Goal: Information Seeking & Learning: Learn about a topic

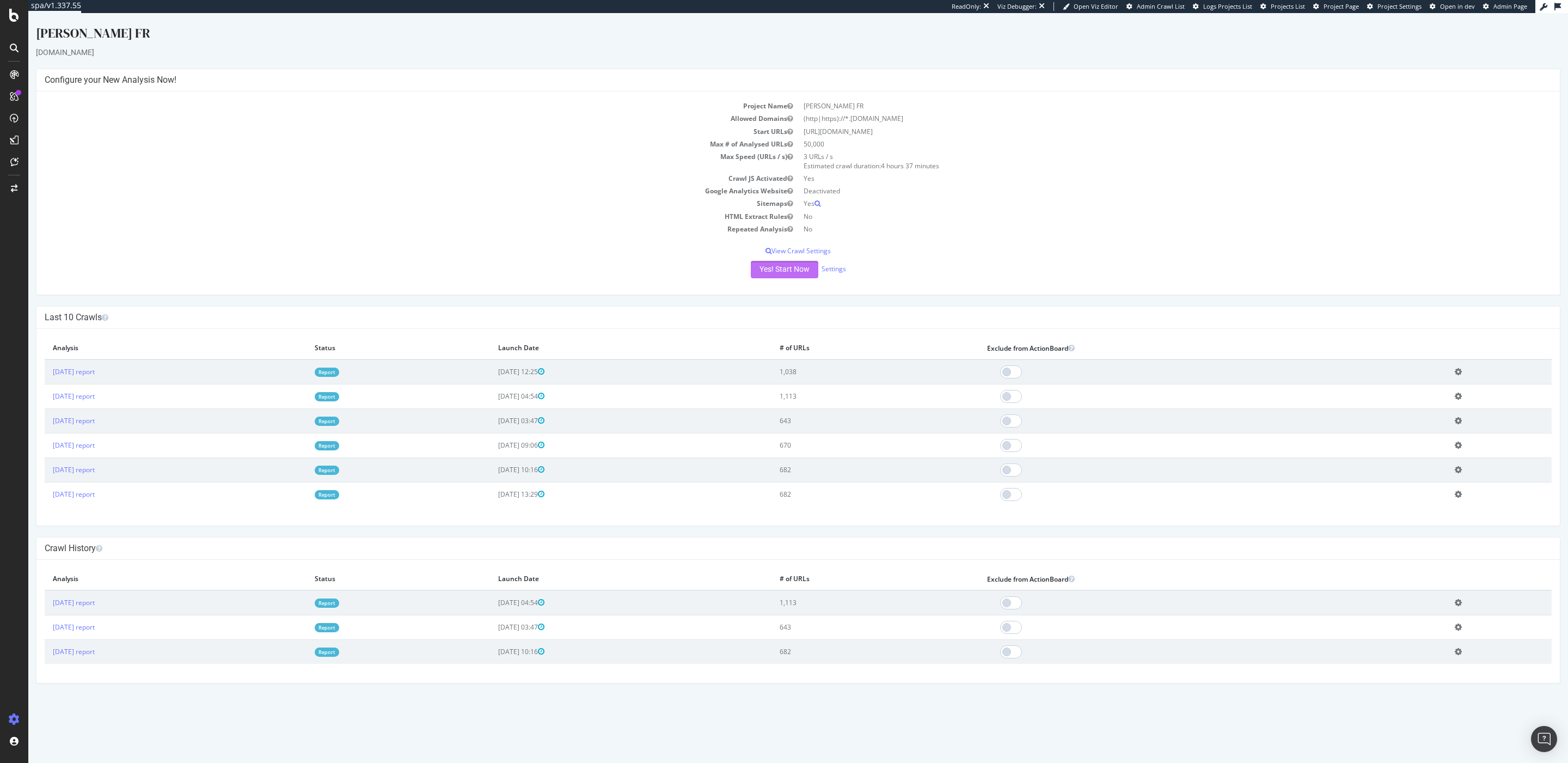
click at [773, 272] on button "Yes! Start Now" at bounding box center [785, 269] width 68 height 17
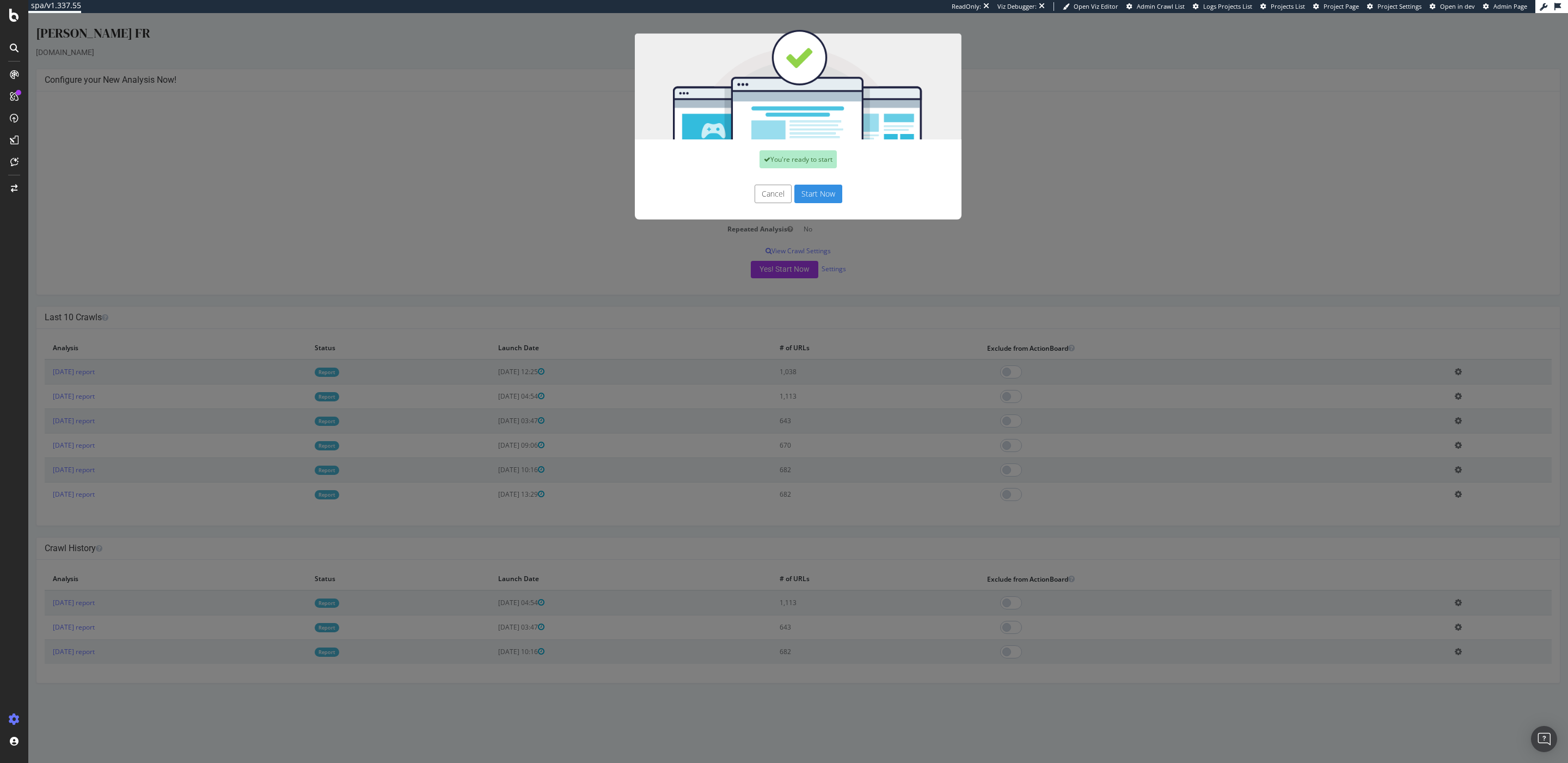
click at [822, 200] on button "Start Now" at bounding box center [818, 194] width 48 height 18
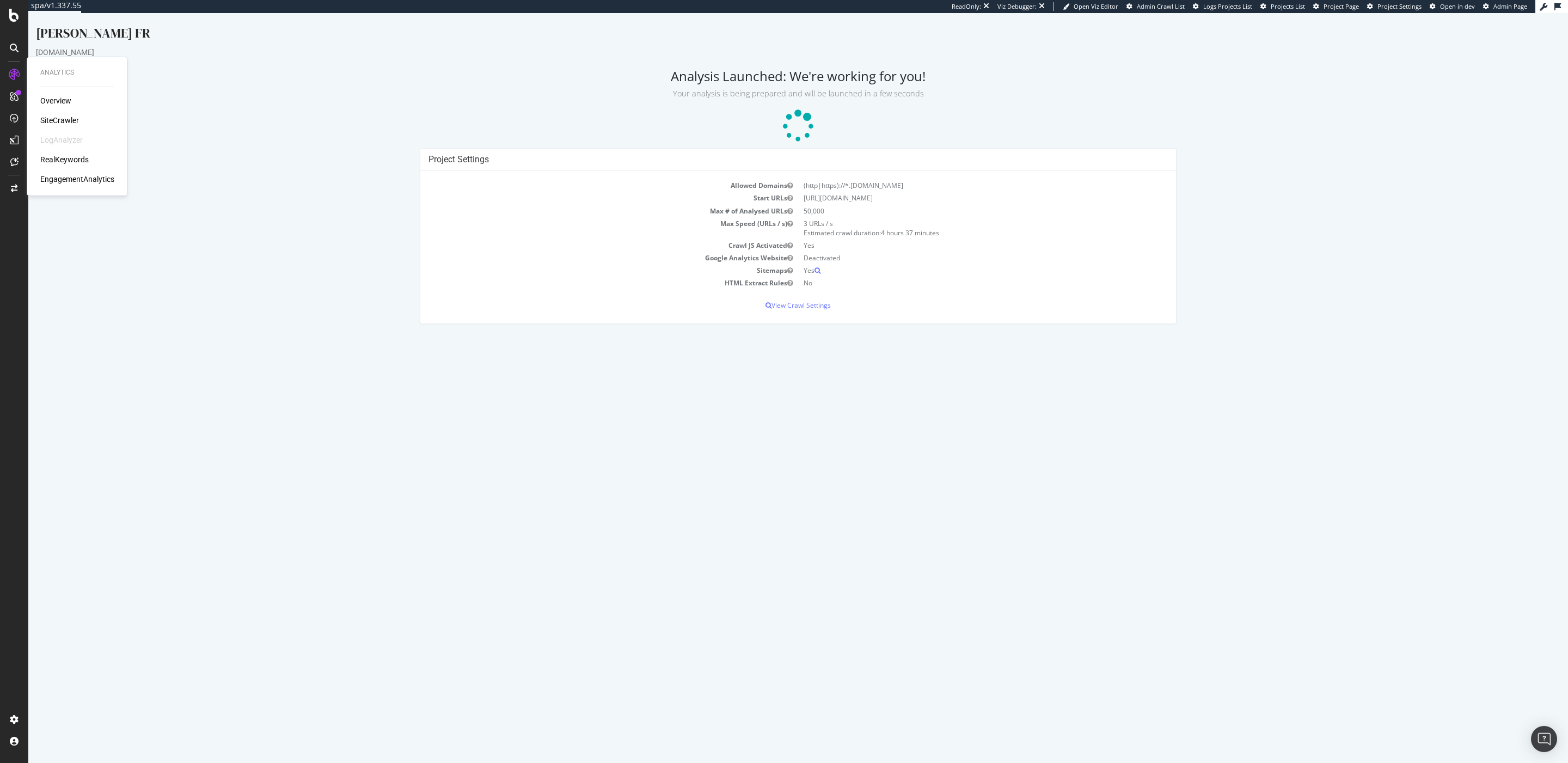
click at [45, 113] on div "Overview SiteCrawler LogAnalyzer RealKeywords EngagementAnalytics" at bounding box center [77, 140] width 74 height 89
click at [51, 119] on div "SiteCrawler" at bounding box center [59, 120] width 39 height 11
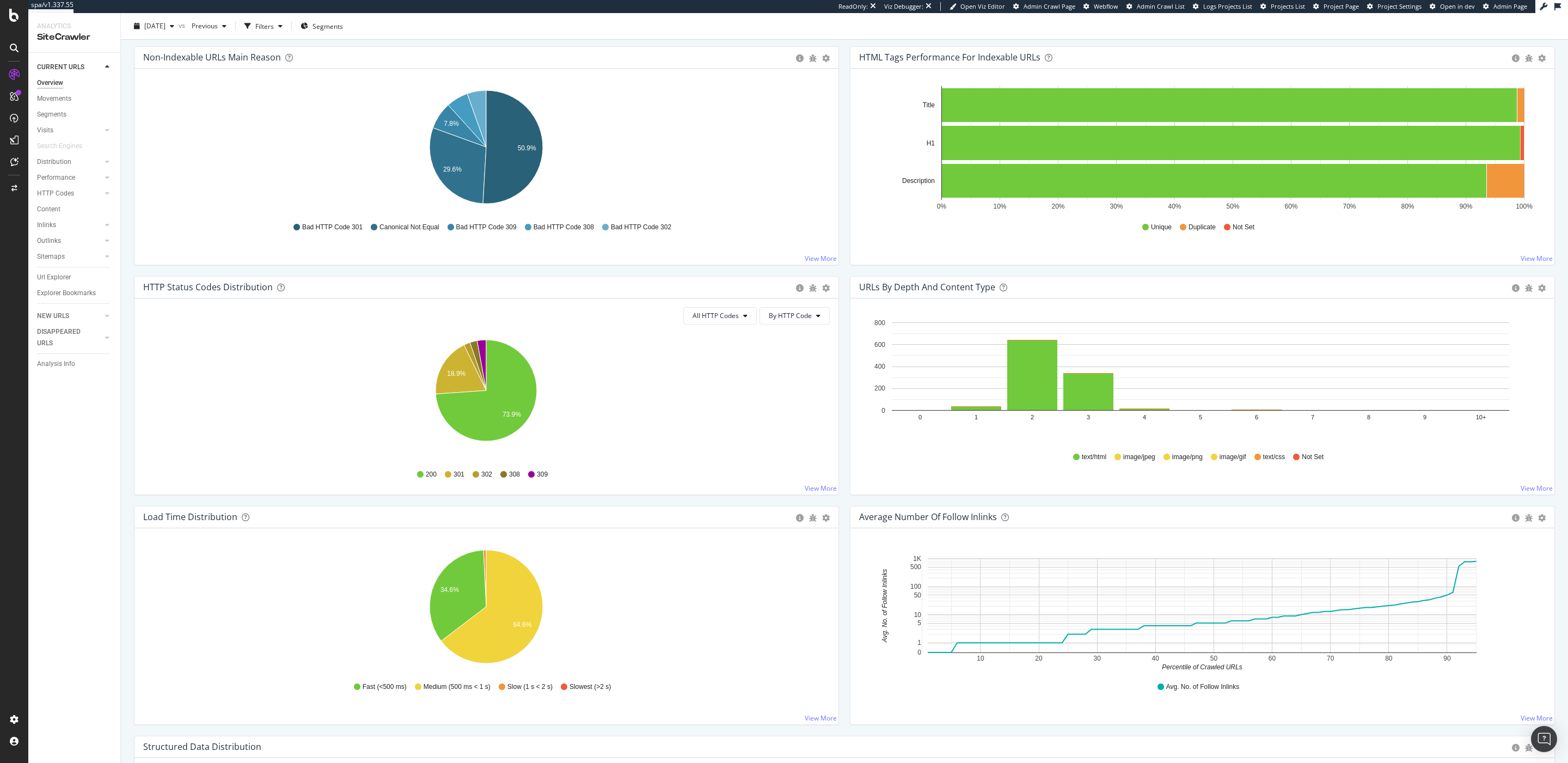
scroll to position [170, 0]
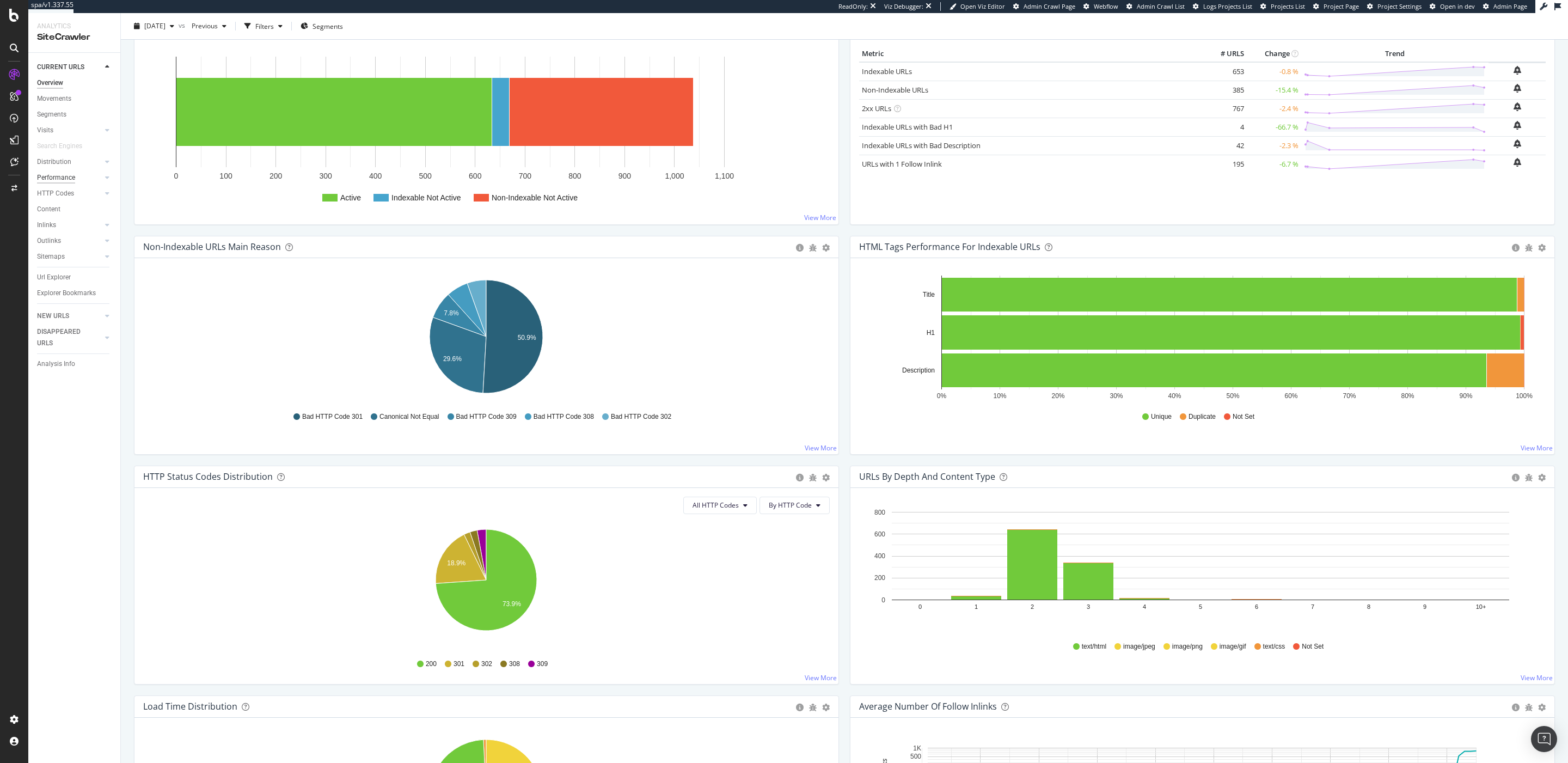
click at [66, 182] on div "Performance" at bounding box center [56, 178] width 38 height 12
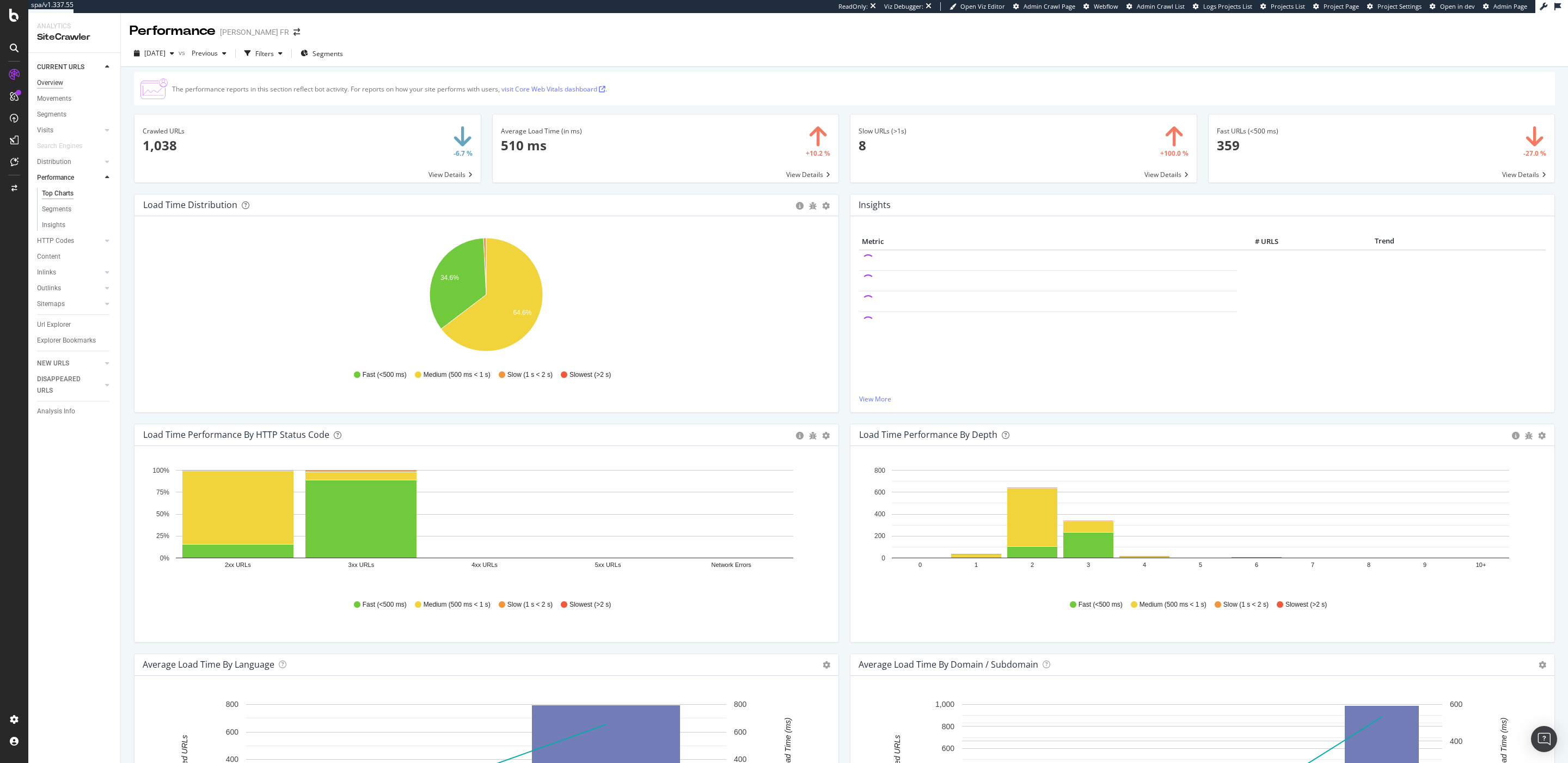
click at [58, 82] on div "Overview" at bounding box center [50, 83] width 26 height 12
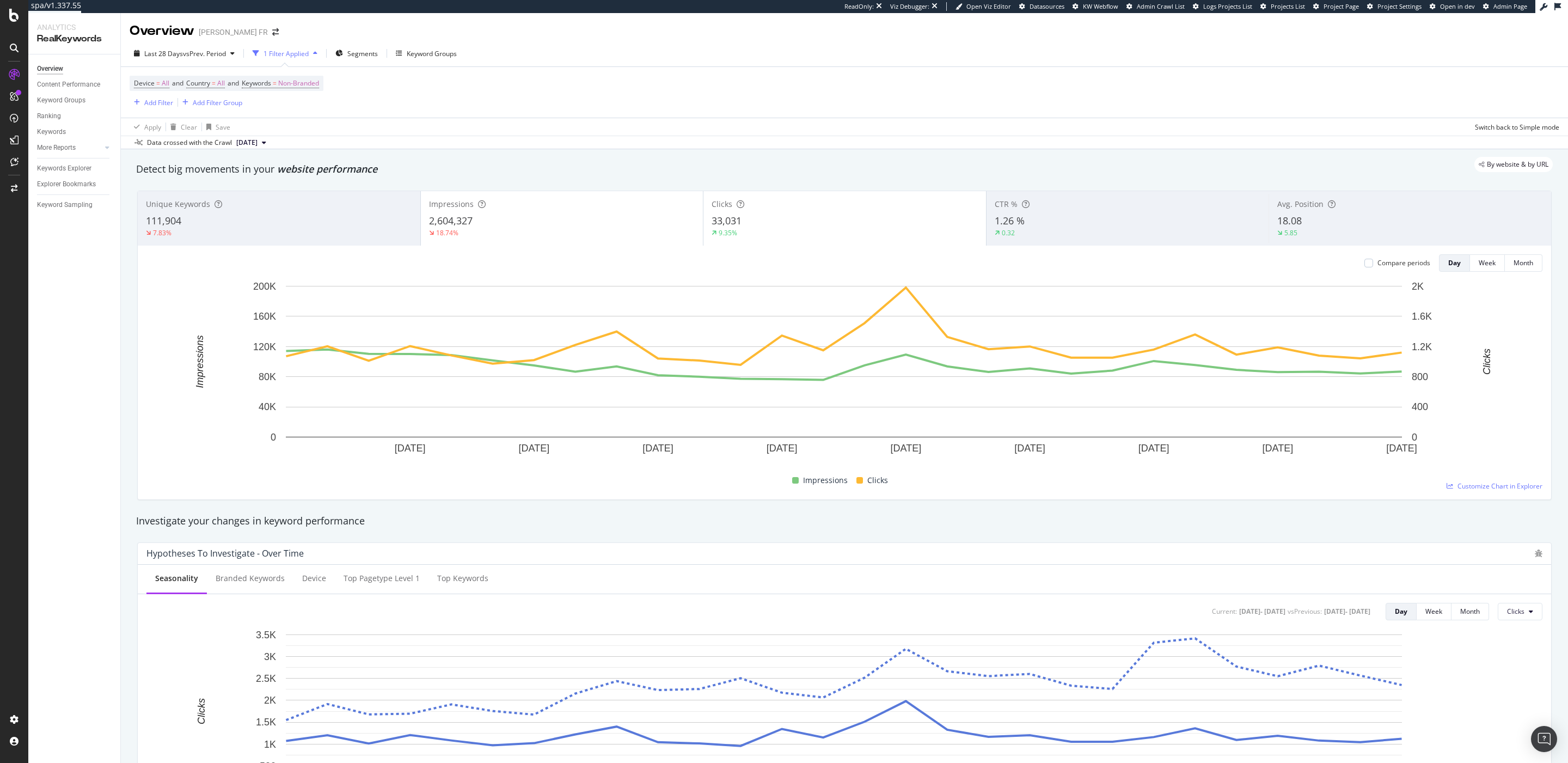
click at [209, 64] on div "Last 28 Days vs Prev. Period 1 Filter Applied Segments Keyword Groups" at bounding box center [844, 55] width 1447 height 21
click at [216, 55] on span "vs Prev. Period" at bounding box center [204, 53] width 43 height 9
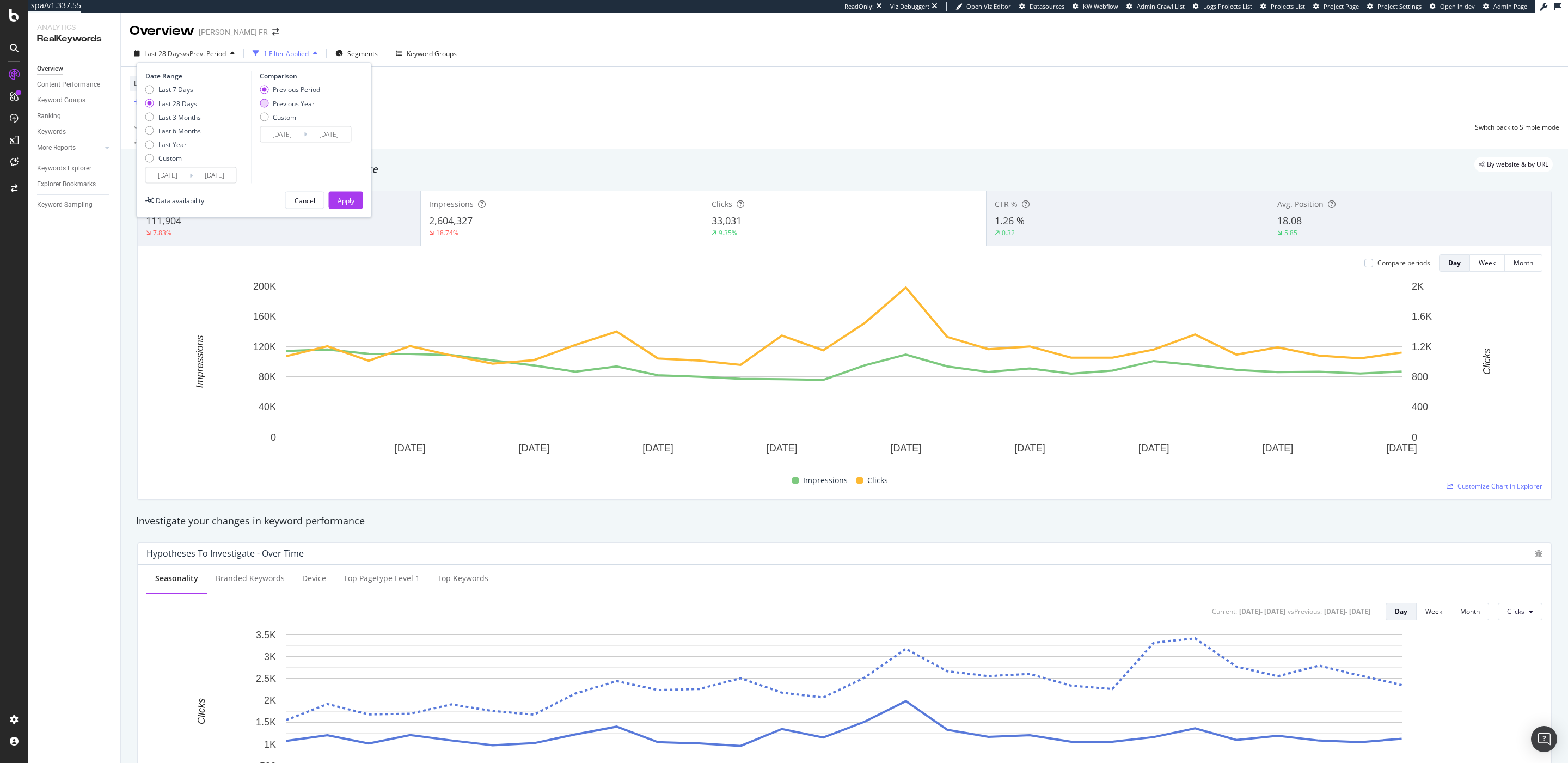
click at [283, 101] on div "Previous Year" at bounding box center [293, 103] width 42 height 9
type input "2024/09/07"
type input "2024/10/04"
click at [174, 185] on div "Date Range Last 7 Days Last 28 Days Last 3 Months Last 6 Months Last Year Custo…" at bounding box center [254, 140] width 235 height 155
click at [177, 180] on input "2025/09/06" at bounding box center [167, 175] width 44 height 15
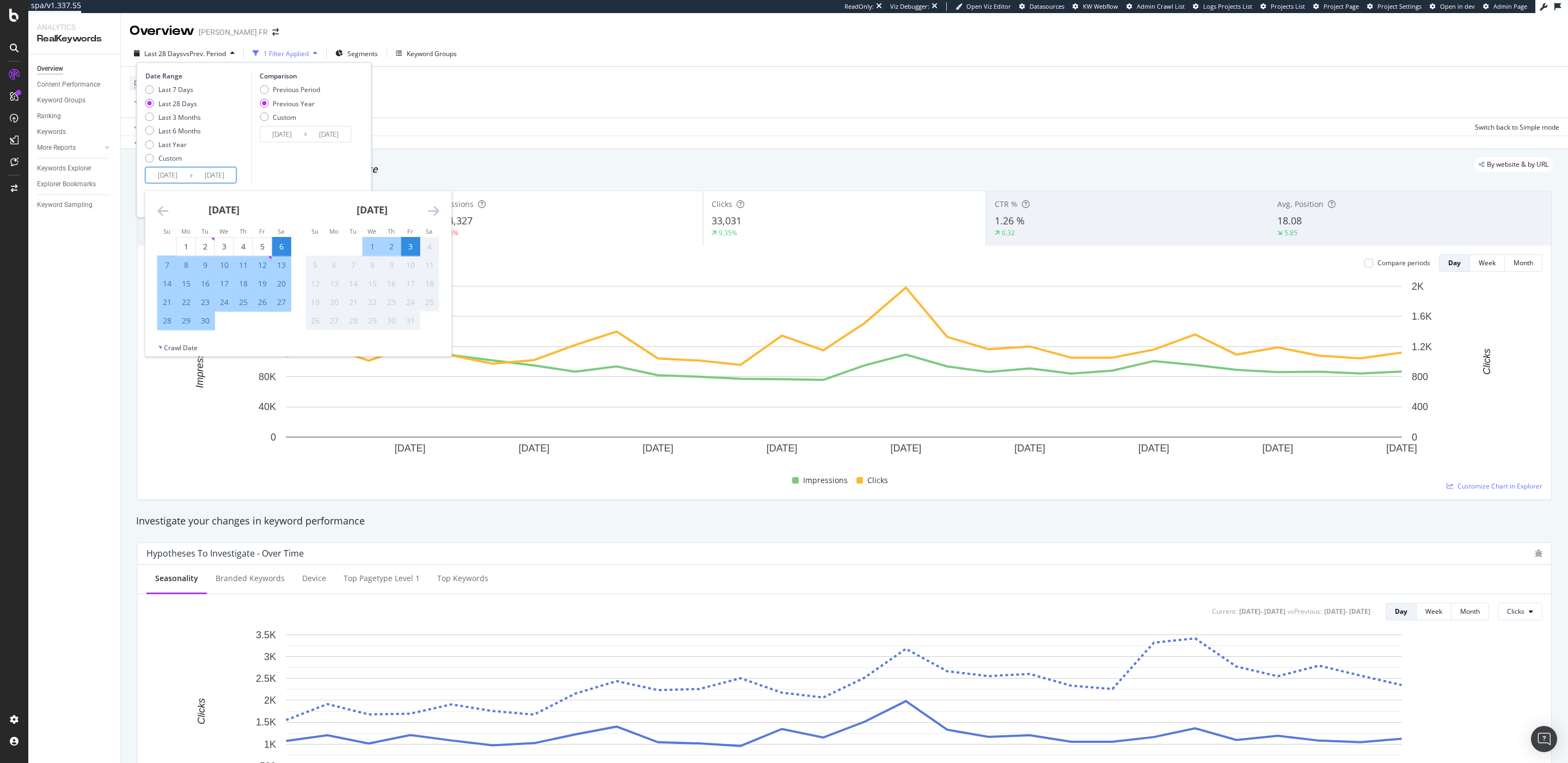
click at [157, 214] on div "September 2025 1 2 3 4 5 6 7 8 9 10 11 12 13 14 15 16 17 18 19 20 21 22 23 24 2…" at bounding box center [224, 261] width 148 height 139
click at [158, 214] on icon "Move backward to switch to the previous month." at bounding box center [163, 211] width 12 height 13
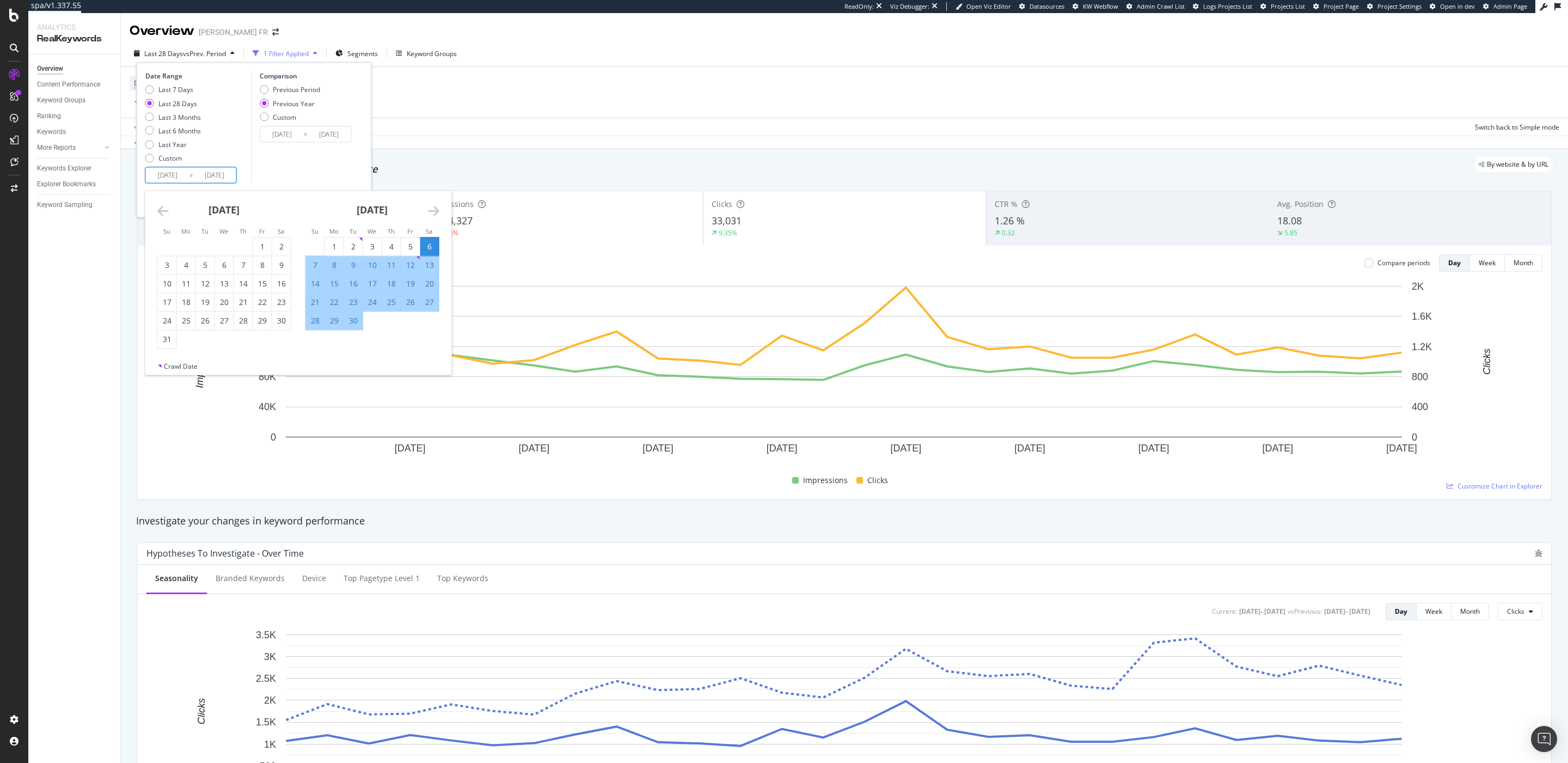
click at [158, 214] on icon "Move backward to switch to the previous month." at bounding box center [163, 211] width 12 height 13
click at [438, 214] on icon "Move forward to switch to the next month." at bounding box center [434, 211] width 12 height 13
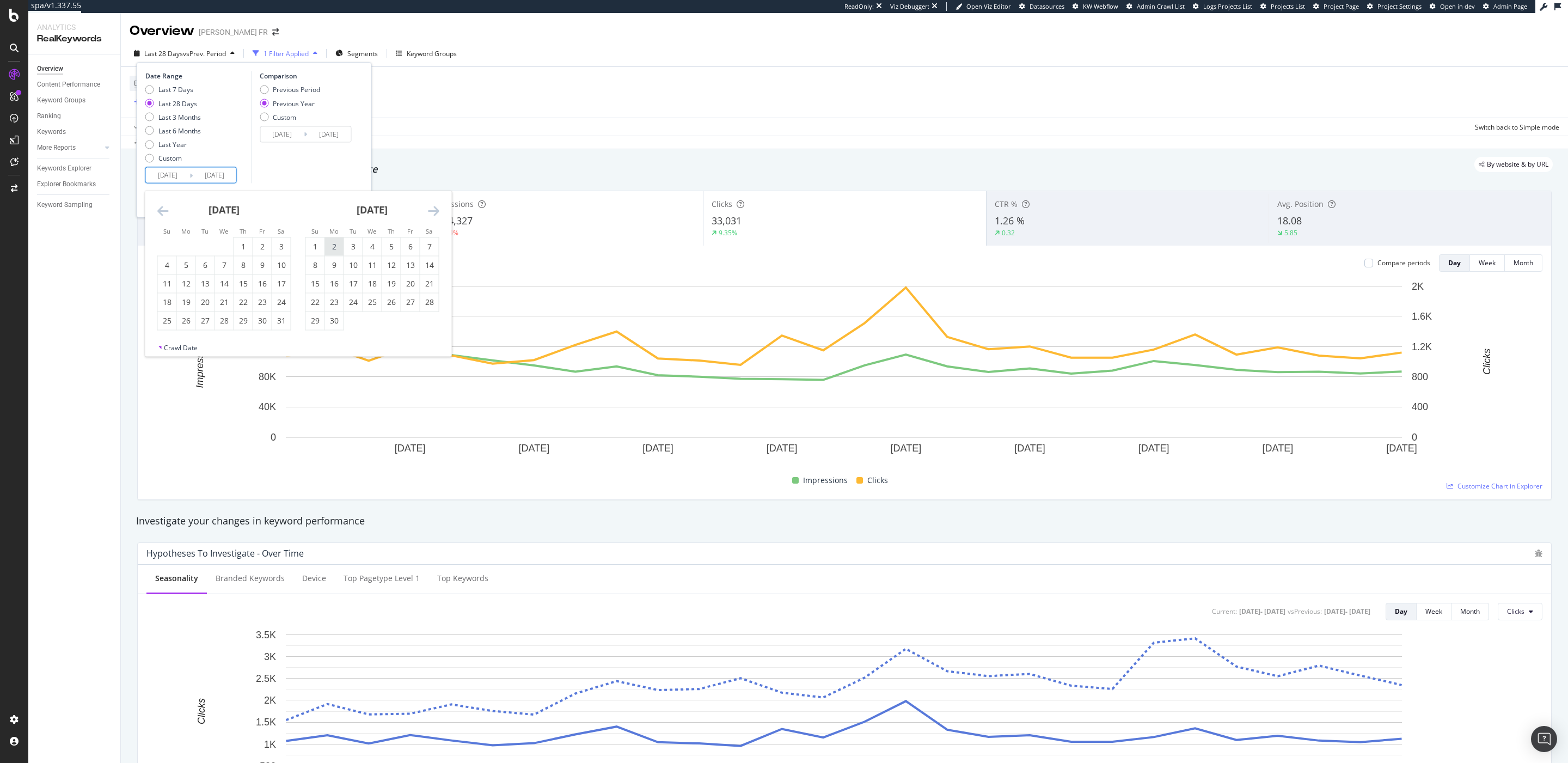
click at [331, 244] on div "2" at bounding box center [334, 247] width 18 height 11
type input "2025/06/02"
type input "2024/06/03"
click at [322, 245] on div "1" at bounding box center [315, 247] width 18 height 11
type input "2025/06/01"
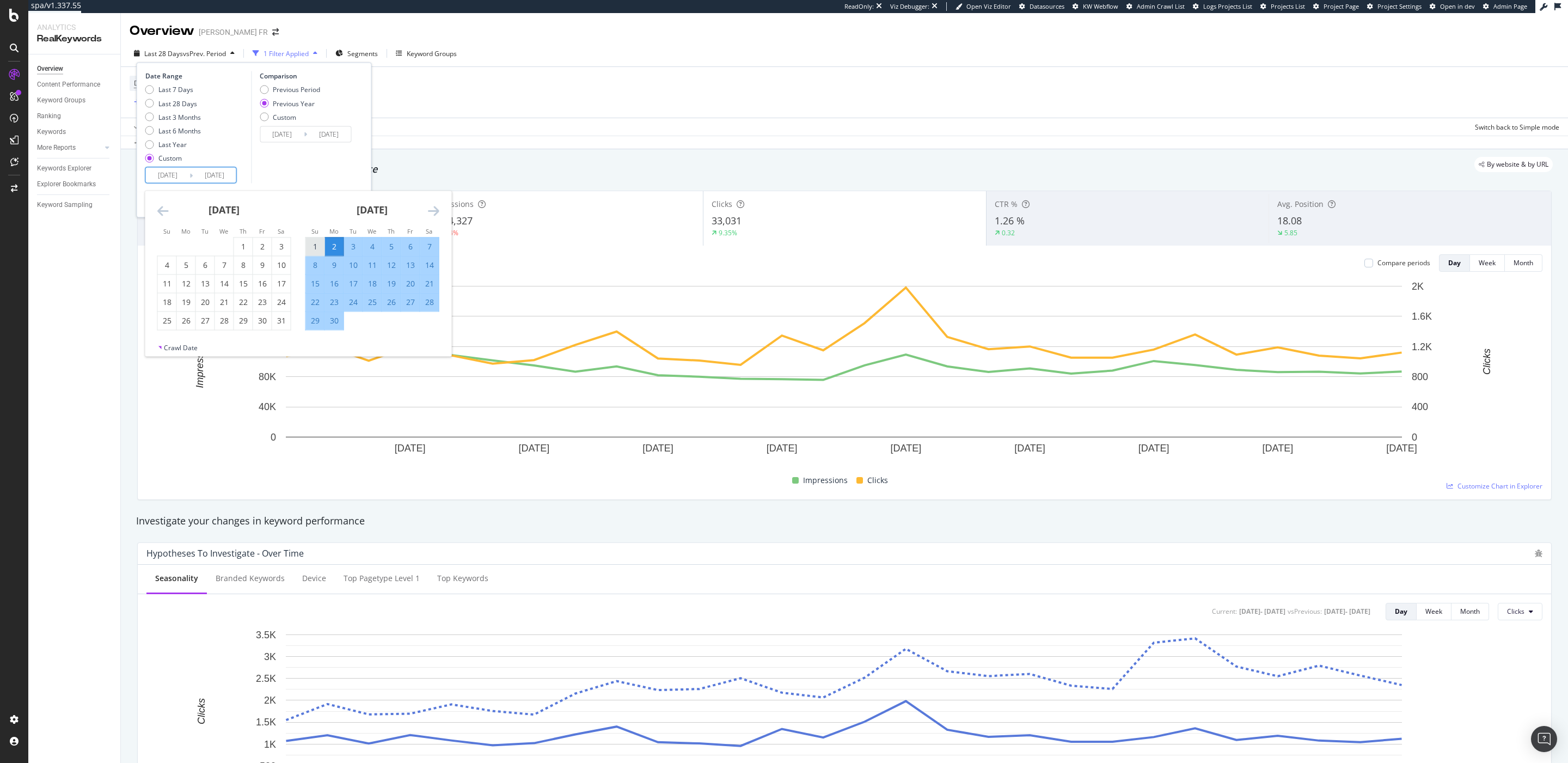
type input "2024/06/02"
click at [291, 182] on div "Comparison Previous Period Previous Year Custom 2024/06/02 Navigate forward to …" at bounding box center [302, 127] width 103 height 112
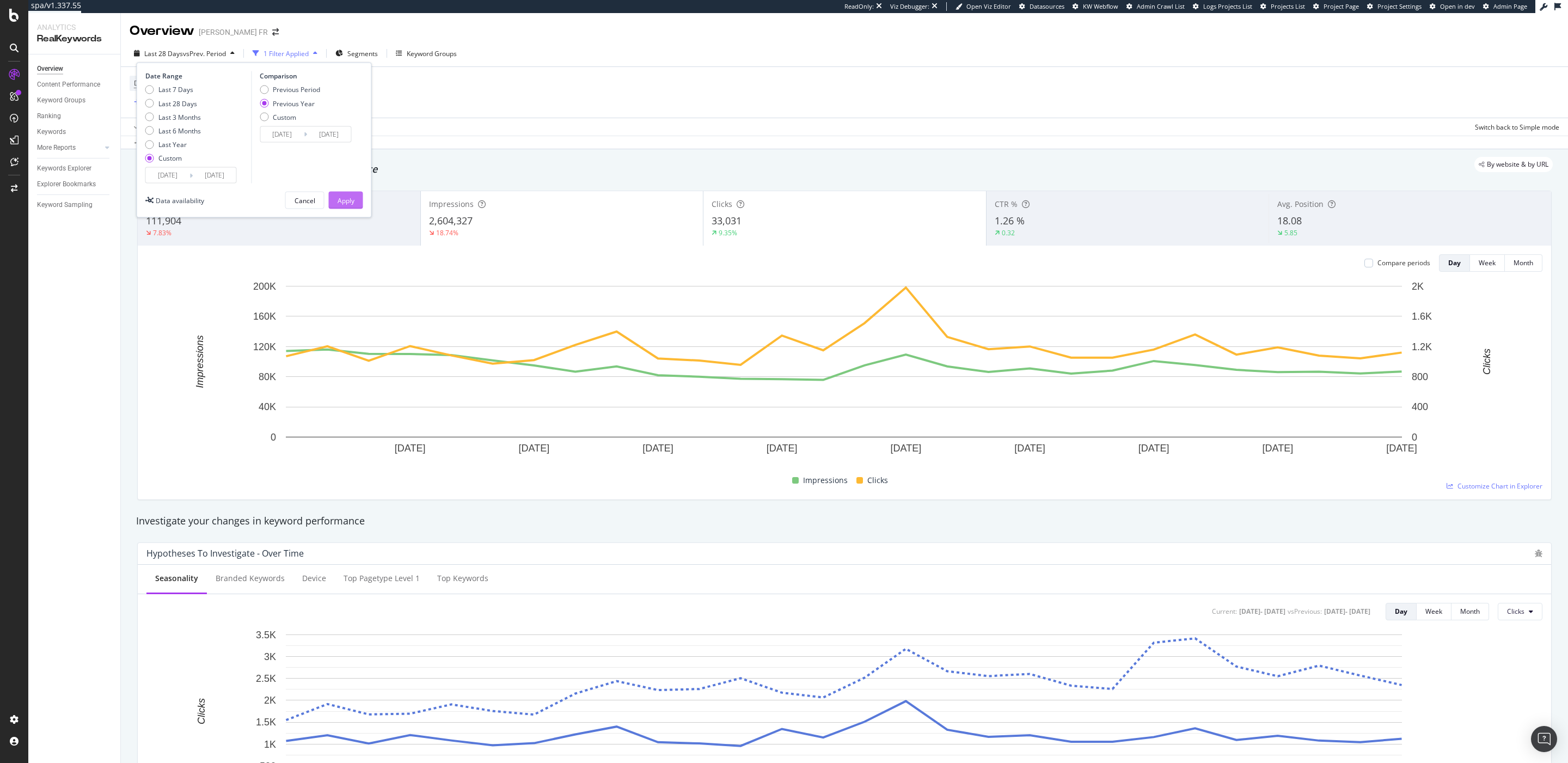
click at [340, 205] on div "Apply" at bounding box center [345, 200] width 16 height 9
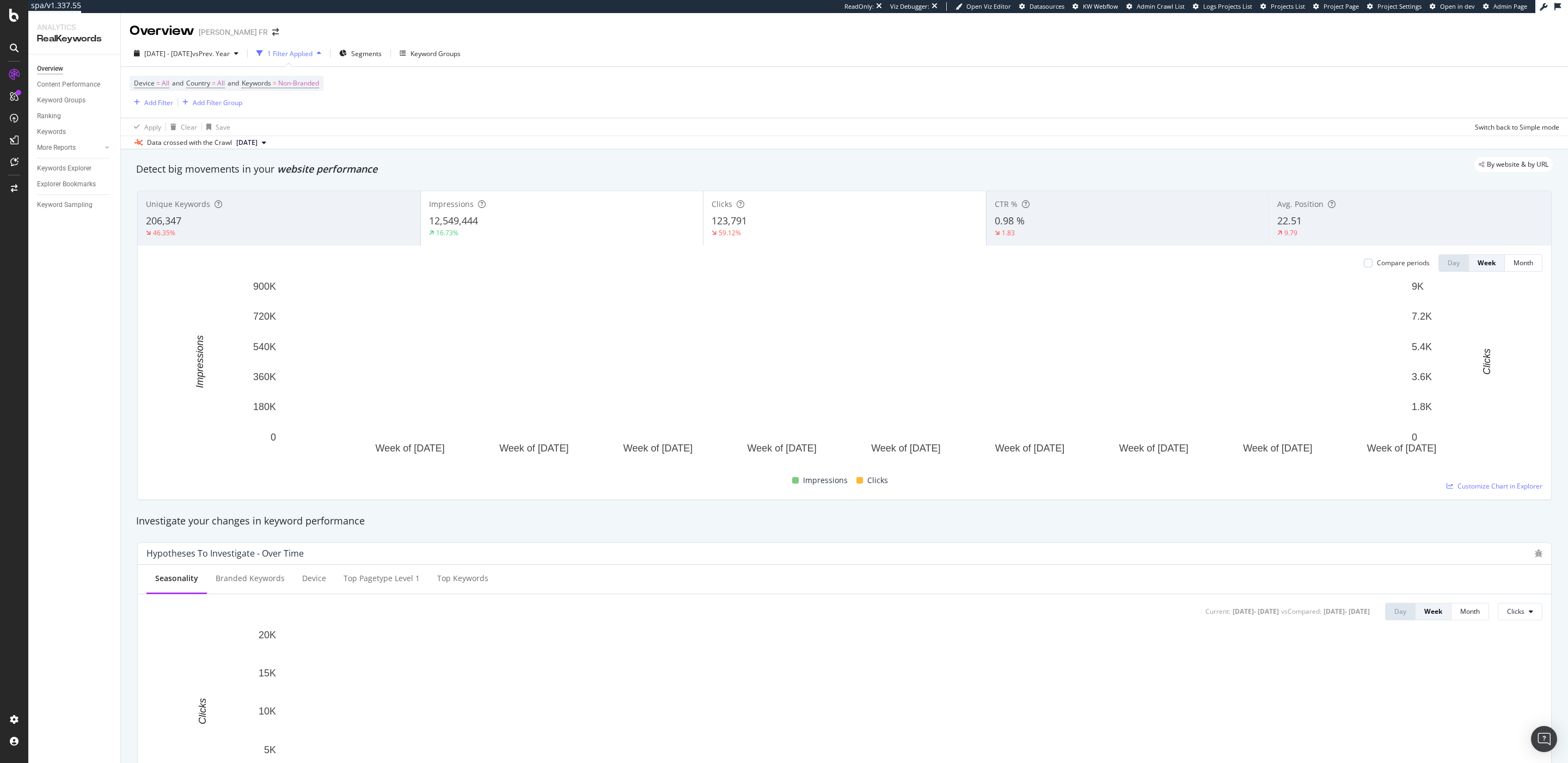
click at [571, 233] on div "16.73%" at bounding box center [561, 233] width 266 height 10
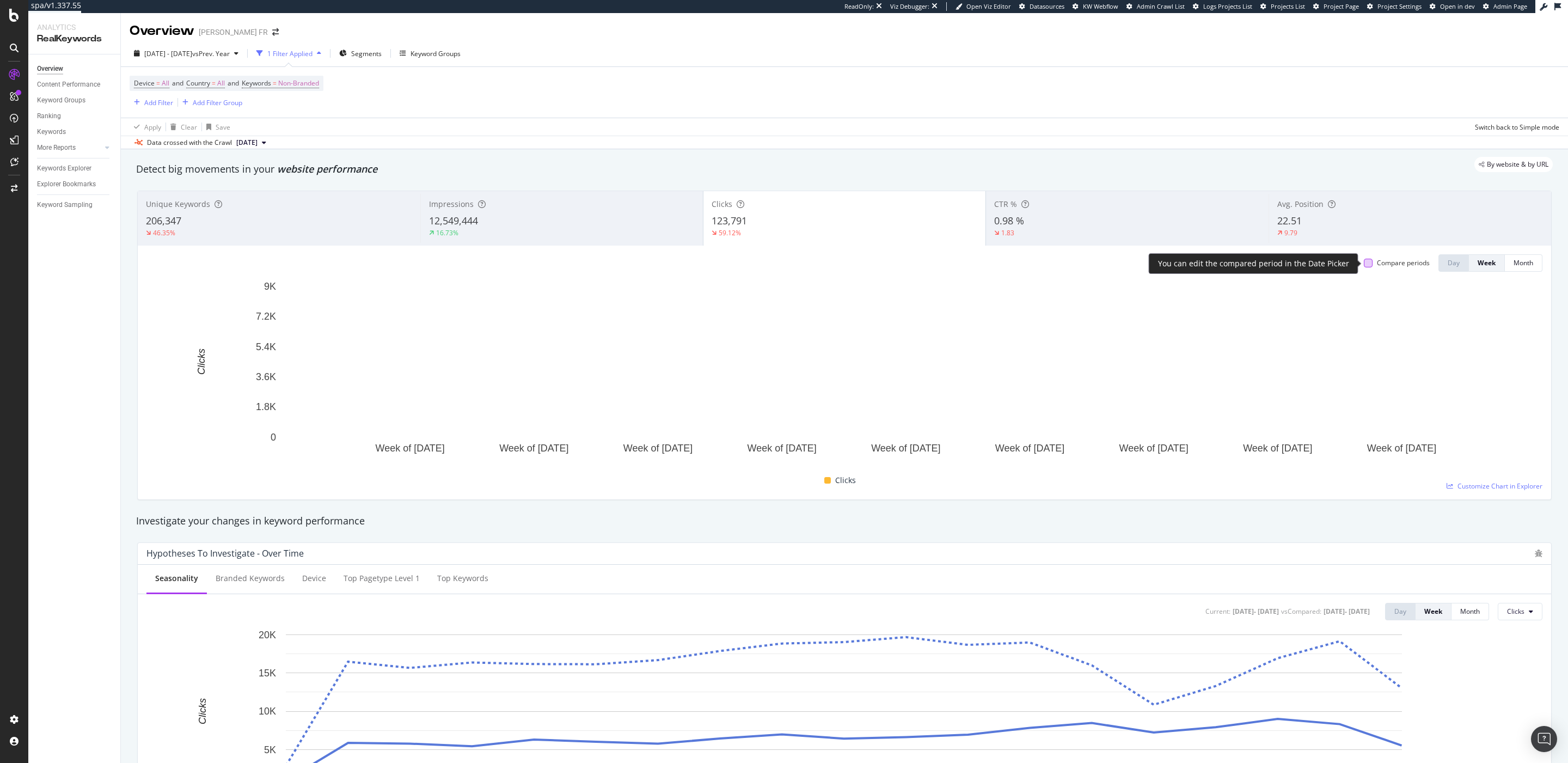
click at [1045, 262] on div at bounding box center [1368, 263] width 9 height 9
click at [293, 82] on span "Non-Branded" at bounding box center [298, 83] width 41 height 15
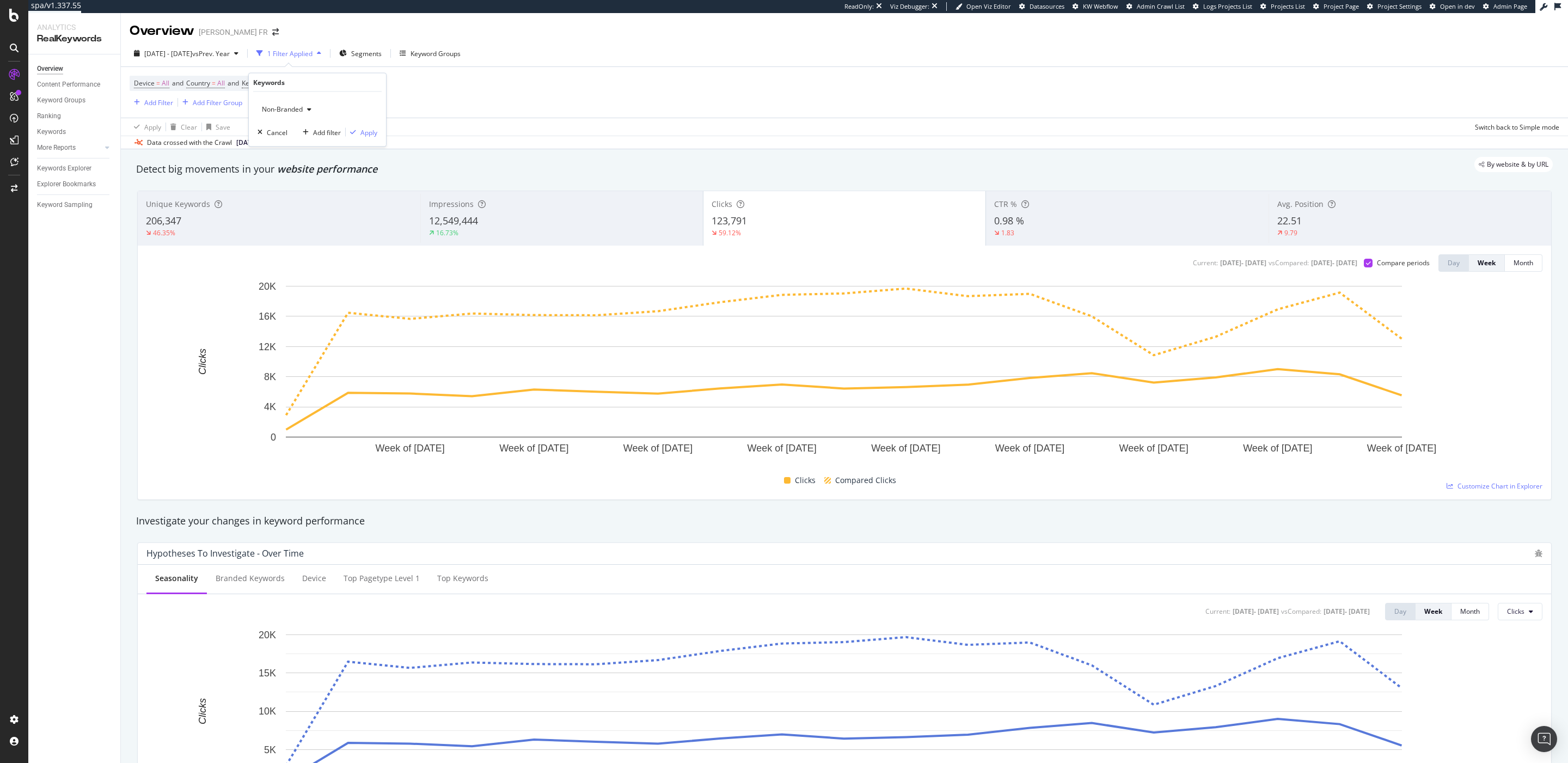
click at [291, 108] on span "Non-Branded" at bounding box center [279, 109] width 45 height 9
click at [308, 177] on span "Non-Branded & Anonymized queries" at bounding box center [322, 179] width 111 height 10
click at [364, 135] on icon "button" at bounding box center [361, 132] width 6 height 7
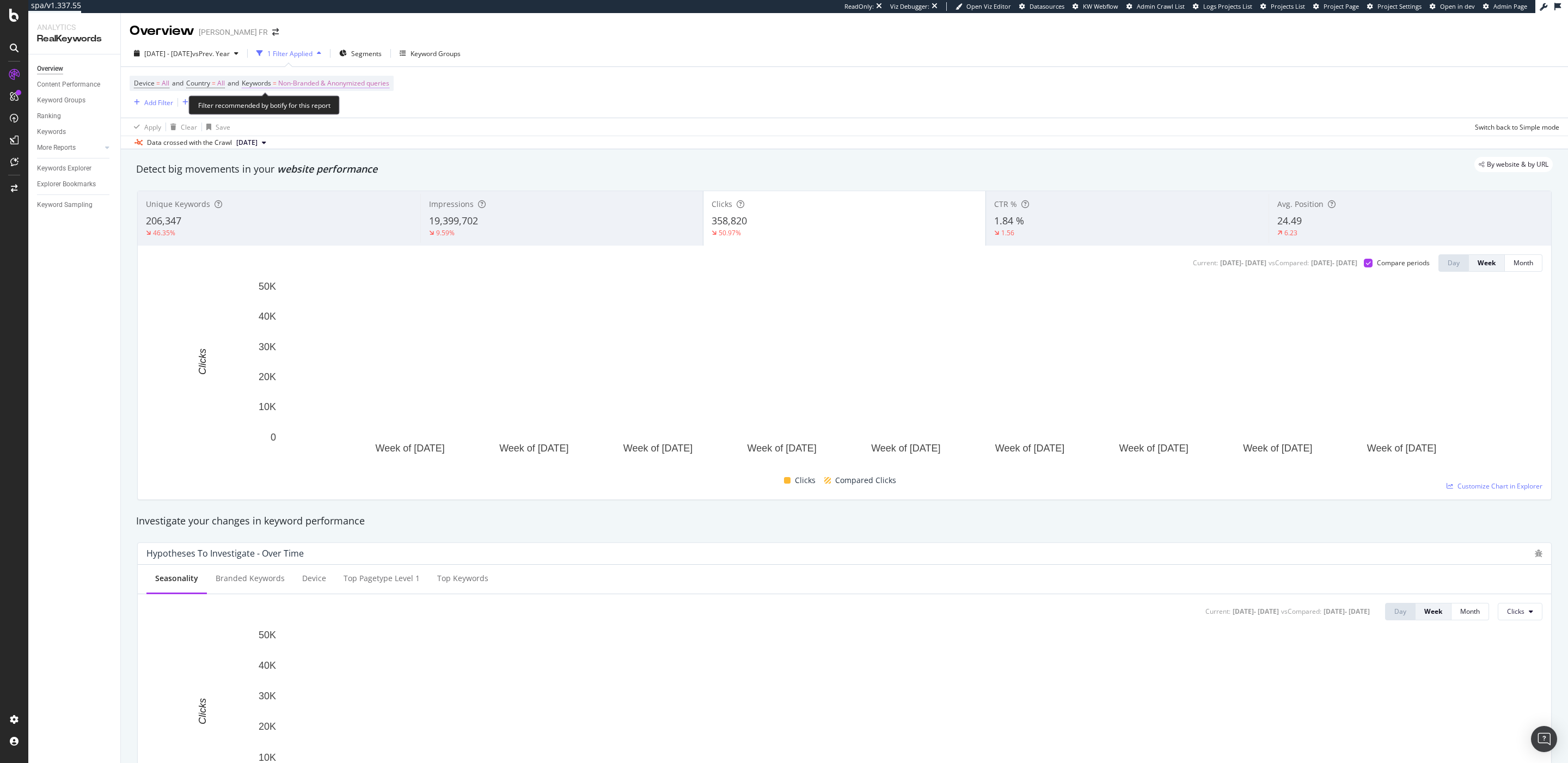
click at [340, 85] on span "Non-Branded & Anonymized queries" at bounding box center [333, 83] width 111 height 15
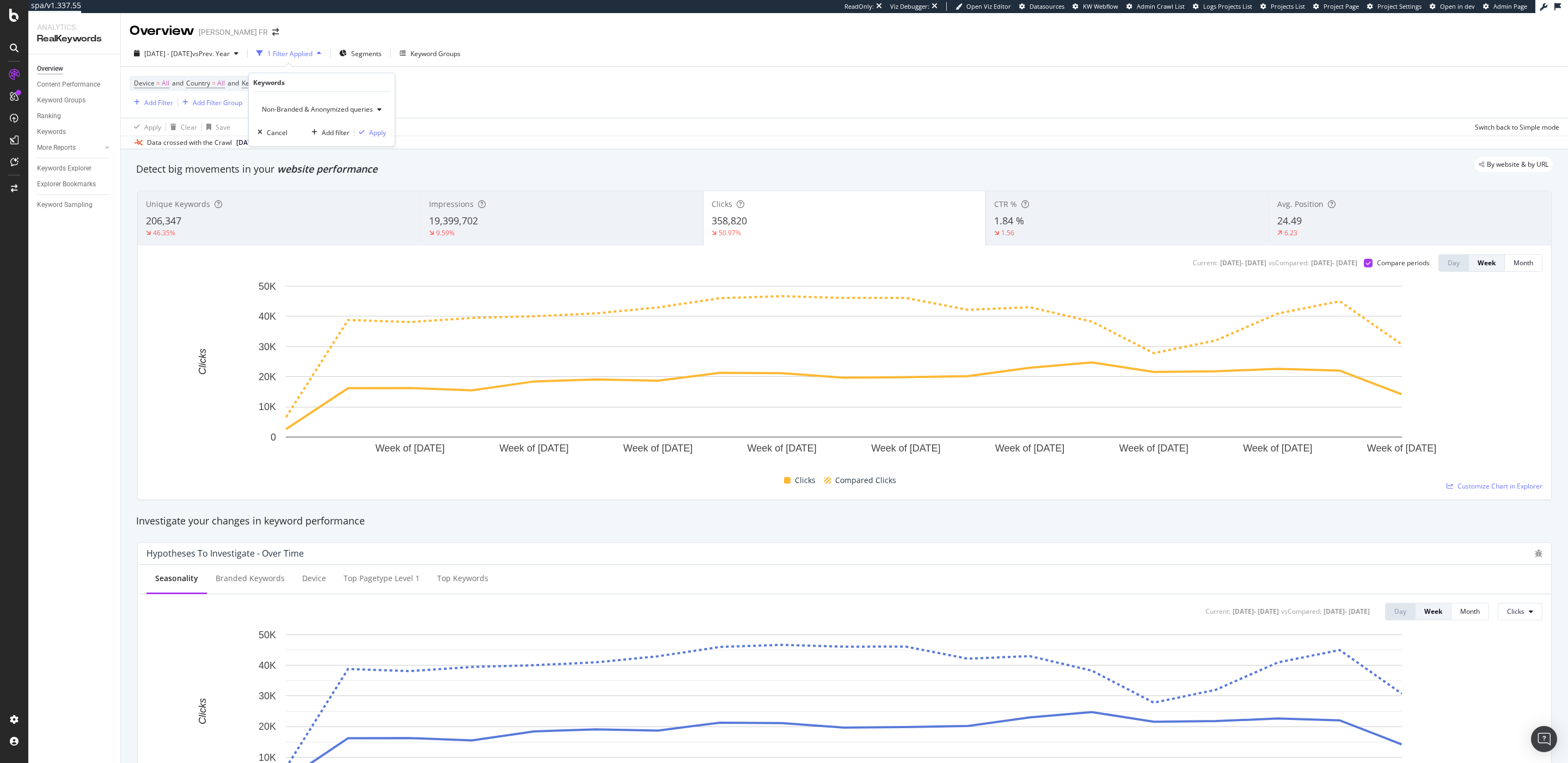
click at [312, 103] on div "Non-Branded & Anonymized queries" at bounding box center [322, 110] width 129 height 16
click at [305, 196] on span "All" at bounding box center [324, 195] width 114 height 10
click at [371, 135] on div "Apply" at bounding box center [369, 132] width 16 height 9
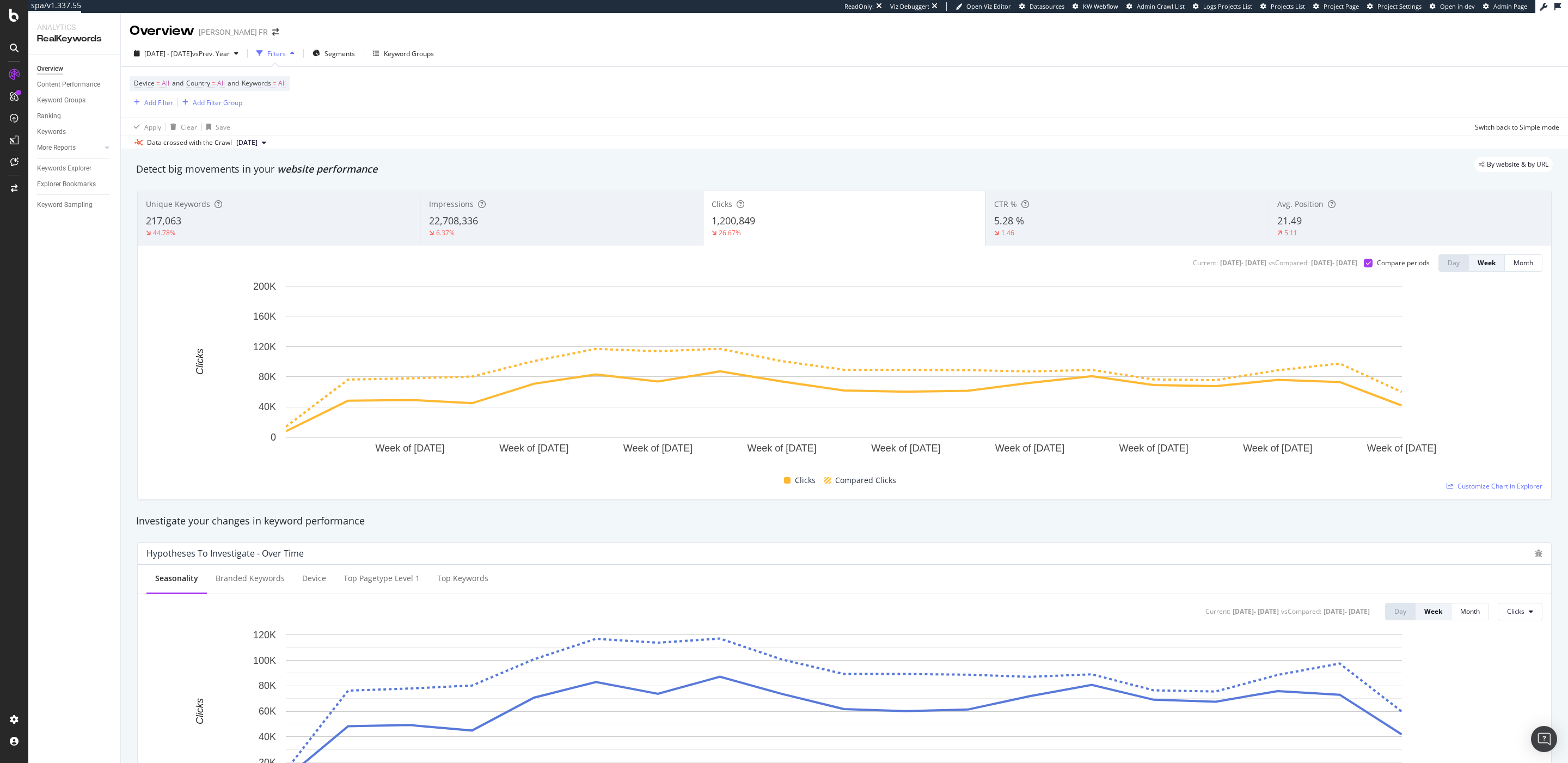
click at [278, 80] on span "Keywords = All" at bounding box center [263, 83] width 44 height 10
click at [270, 103] on div "All" at bounding box center [270, 110] width 25 height 16
click at [296, 179] on span "Non-Branded & Anonymized queries" at bounding box center [322, 179] width 111 height 10
click at [378, 131] on div "Apply" at bounding box center [378, 132] width 16 height 9
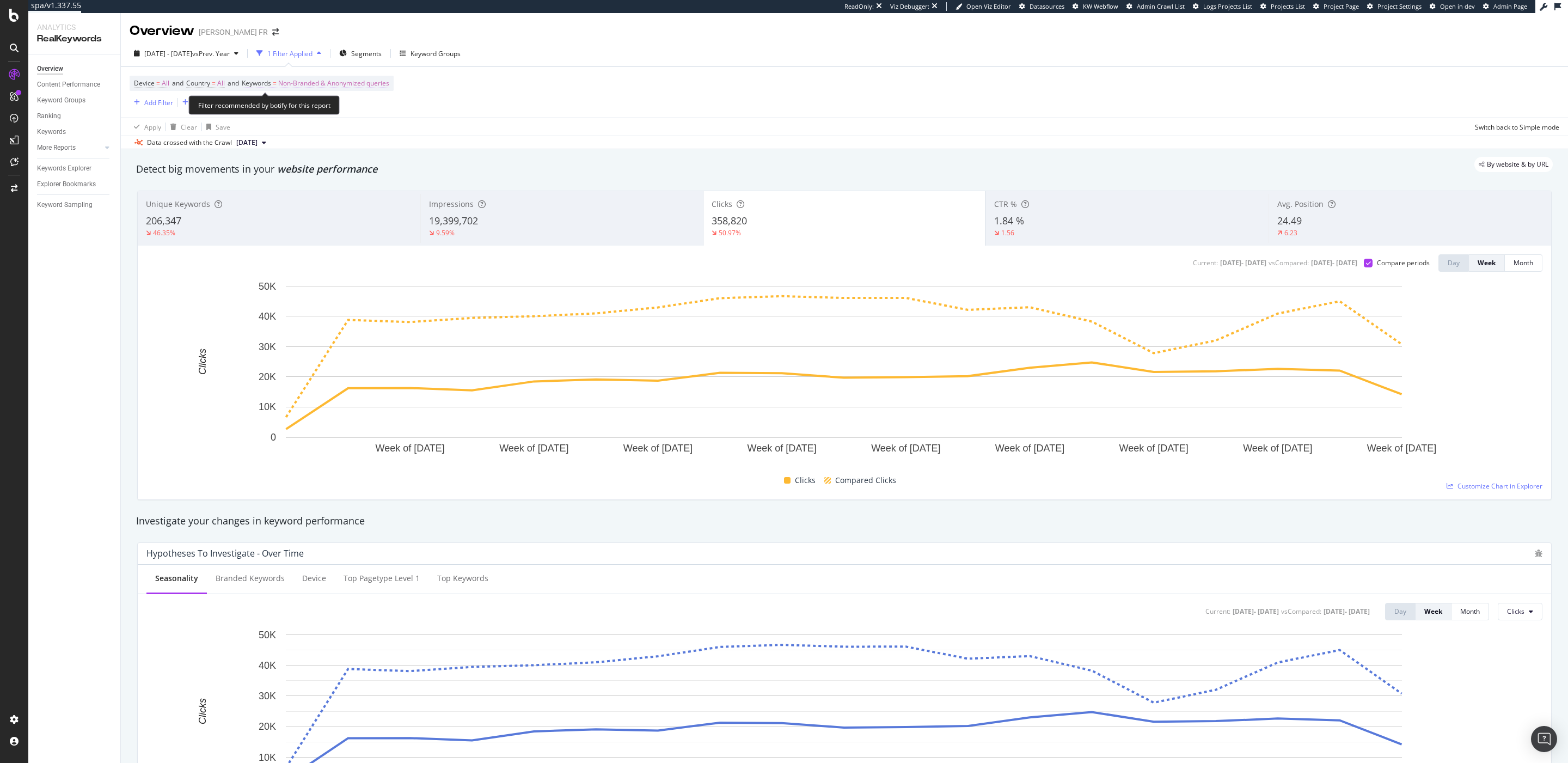
click at [313, 81] on span "Non-Branded & Anonymized queries" at bounding box center [333, 83] width 111 height 15
click at [319, 115] on div "Non-Branded & Anonymized queries" at bounding box center [322, 110] width 129 height 16
click at [313, 130] on span "Non-Branded" at bounding box center [324, 131] width 114 height 10
click at [371, 130] on div "Apply" at bounding box center [369, 132] width 16 height 9
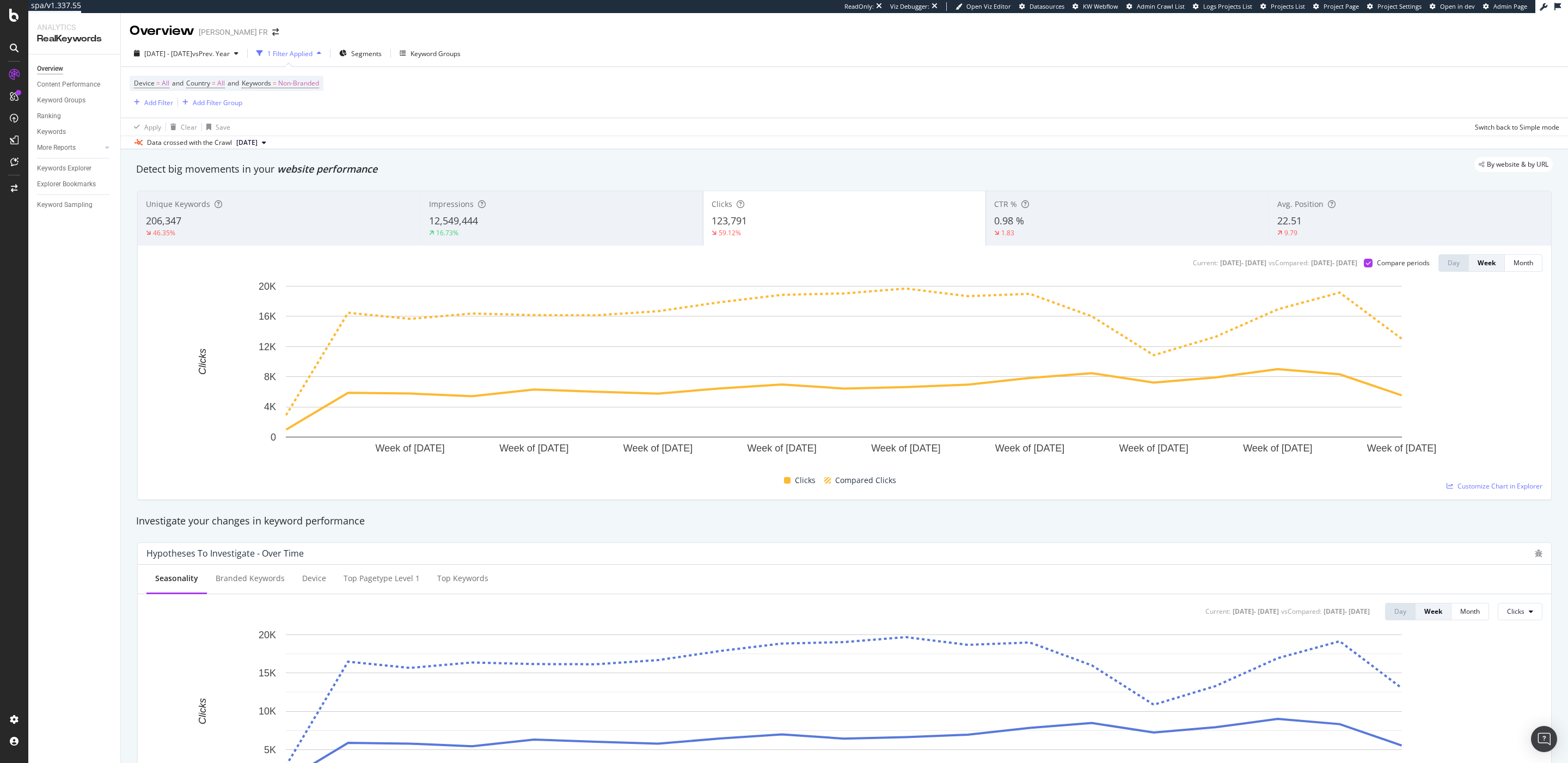
click at [805, 105] on div "Device = All and Country = All and Keywords = Non-Branded Add Filter Add Filter…" at bounding box center [844, 92] width 1430 height 50
